Goal: Complete application form

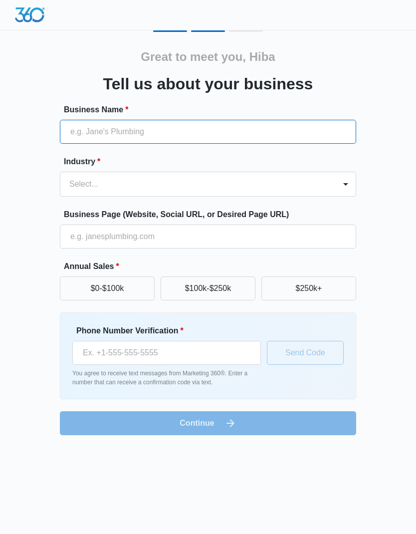
click at [85, 127] on input "Business Name *" at bounding box center [208, 132] width 297 height 24
type input "HibaVie"
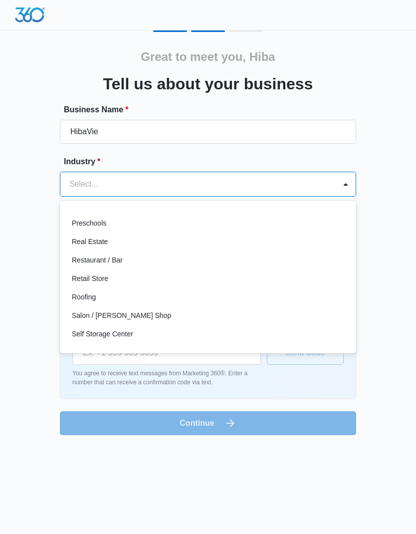
scroll to position [681, 0]
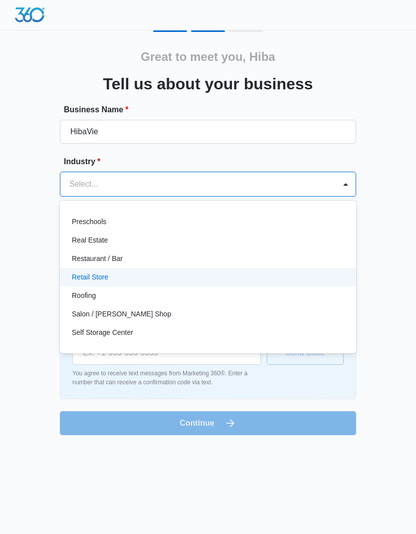
click at [82, 275] on p "Retail Store" at bounding box center [90, 277] width 36 height 10
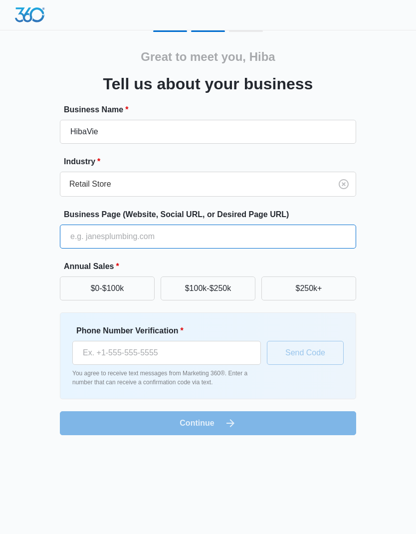
click at [81, 235] on input "Business Page (Website, Social URL, or Desired Page URL)" at bounding box center [208, 237] width 297 height 24
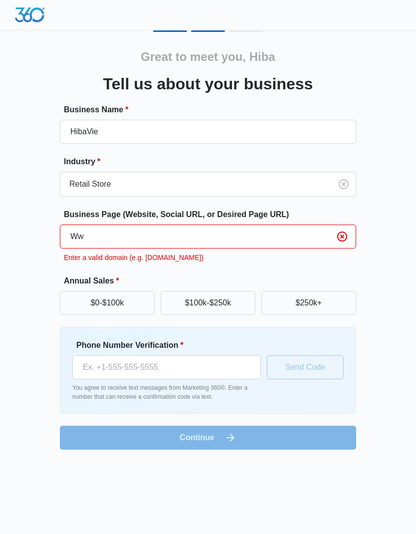
type input "W"
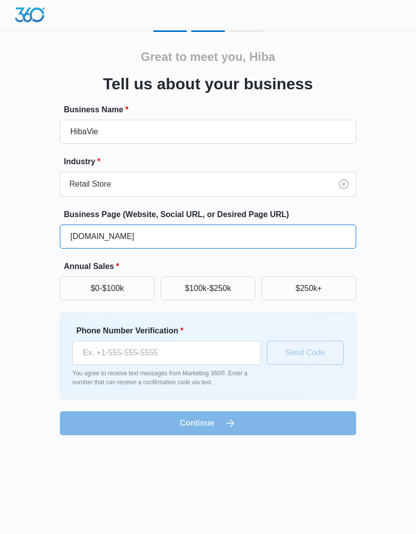
type input "[DOMAIN_NAME]"
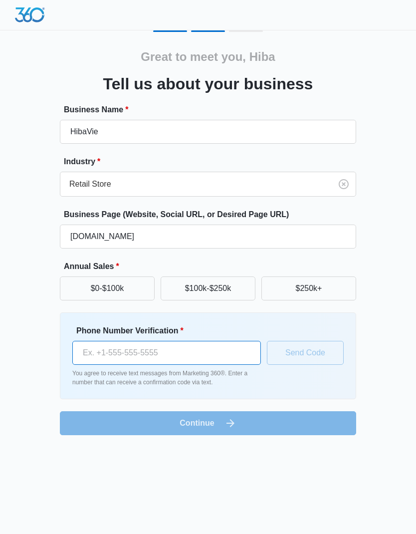
click at [106, 342] on input "Phone Number Verification *" at bounding box center [166, 353] width 189 height 24
click at [46, 505] on body "Great to meet you, Hiba Tell us about your business Business Name * HibaVie Ind…" at bounding box center [208, 267] width 416 height 534
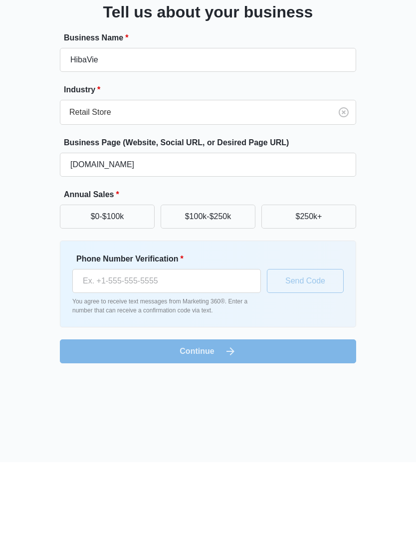
scroll to position [0, 0]
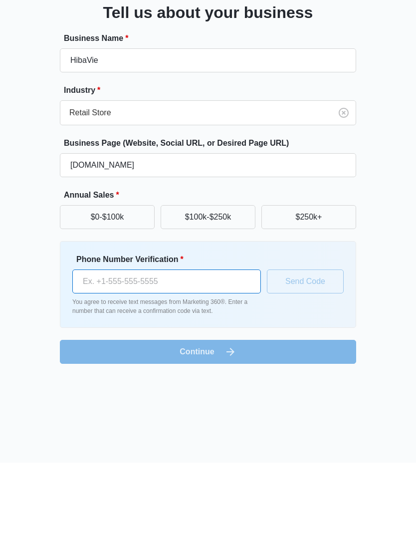
click at [96, 341] on input "Phone Number Verification *" at bounding box center [166, 353] width 189 height 24
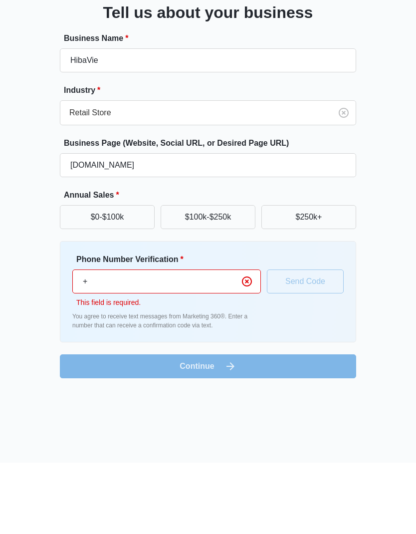
scroll to position [0, 0]
type input "+"
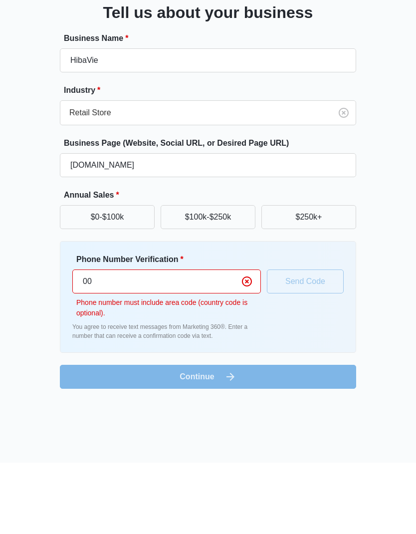
type input "00"
click at [244, 347] on icon "Clear" at bounding box center [247, 353] width 12 height 12
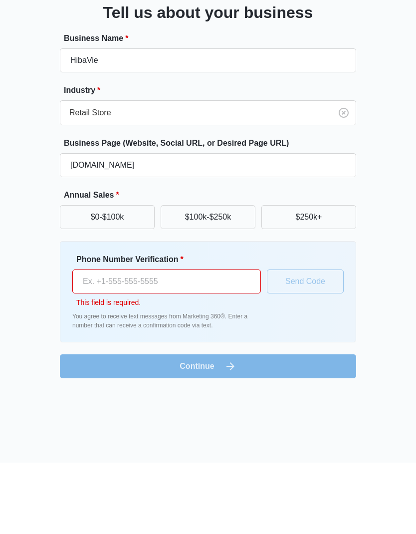
click at [270, 365] on form "Business Name * HibaVie Industry * Retail Store Business Page (Website, Social …" at bounding box center [208, 277] width 297 height 346
click at [108, 277] on button "$0-$100k" at bounding box center [107, 289] width 95 height 24
click at [151, 378] on div "Great to meet you, Hiba Tell us about your business Business Name * HibaVie Ind…" at bounding box center [207, 245] width 395 height 431
